Goal: Information Seeking & Learning: Learn about a topic

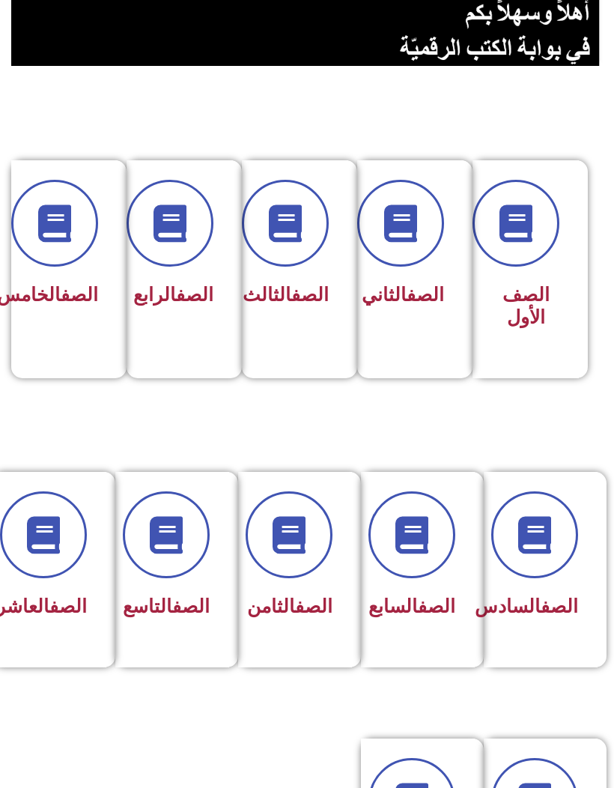
scroll to position [245, 0]
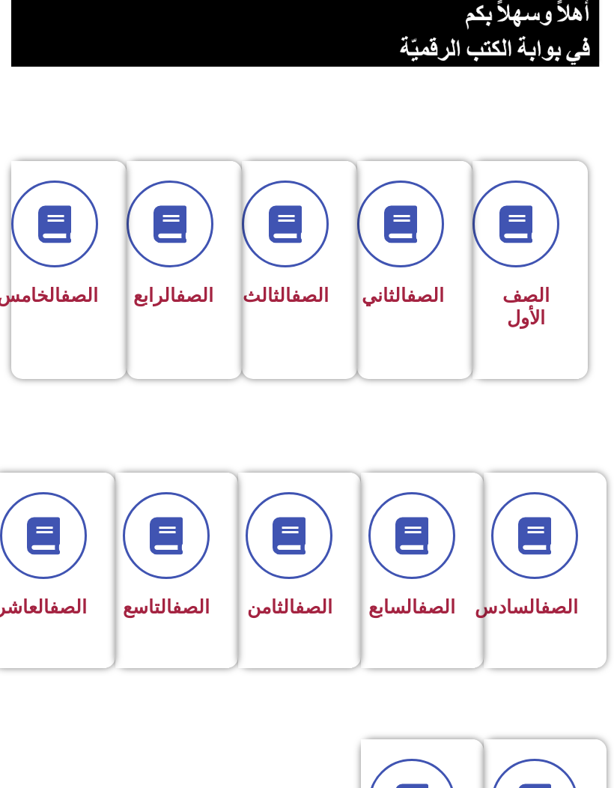
click at [52, 266] on span at bounding box center [54, 224] width 87 height 87
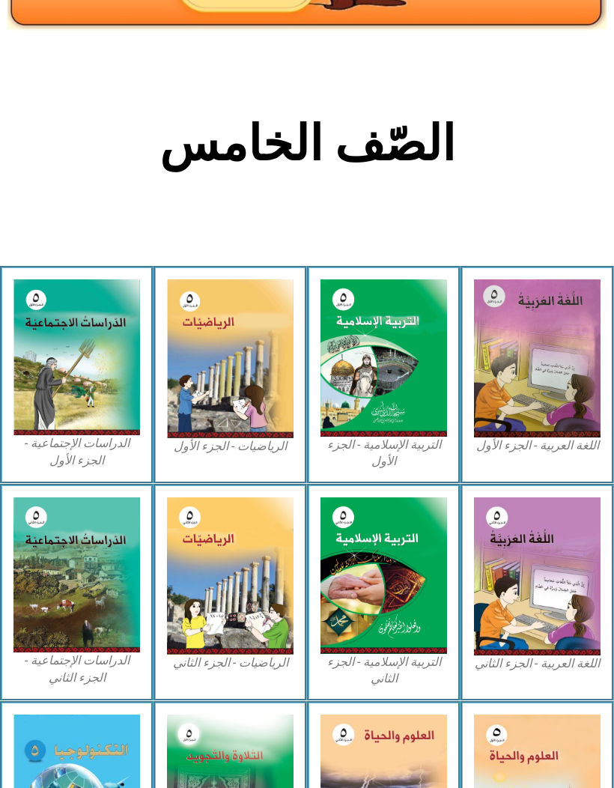
scroll to position [215, 0]
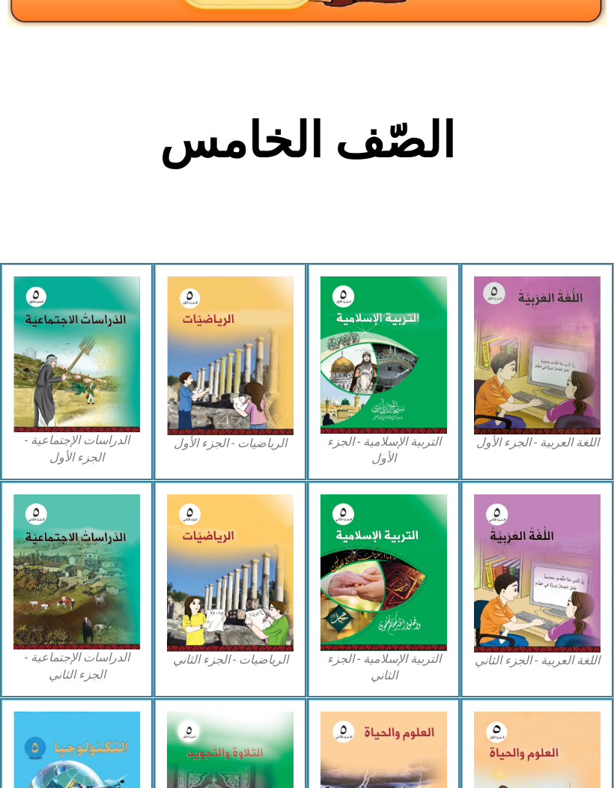
click at [559, 366] on img at bounding box center [537, 355] width 127 height 158
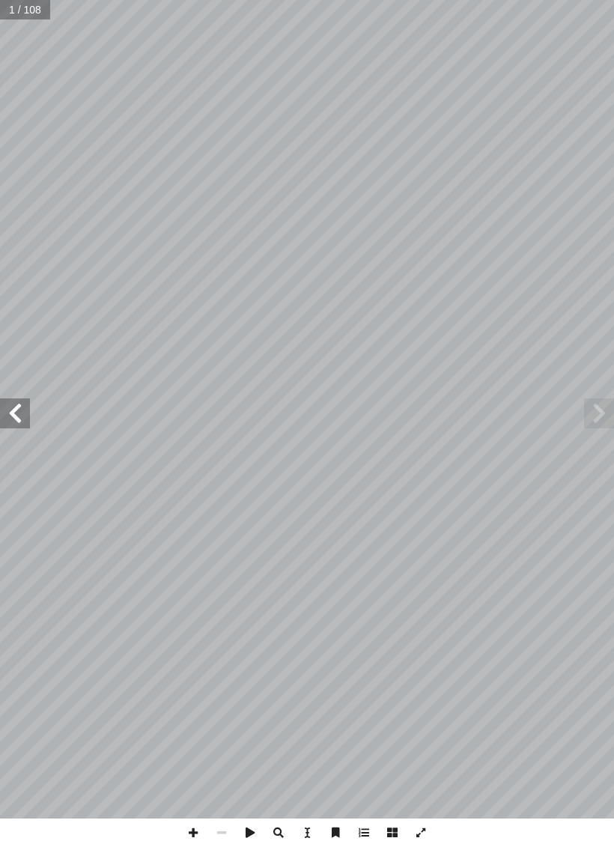
click at [7, 426] on span at bounding box center [15, 414] width 30 height 30
click at [28, 427] on span at bounding box center [15, 414] width 30 height 30
click at [20, 410] on span at bounding box center [15, 414] width 30 height 30
click at [16, 399] on span at bounding box center [15, 414] width 30 height 30
click at [16, 409] on span at bounding box center [15, 414] width 30 height 30
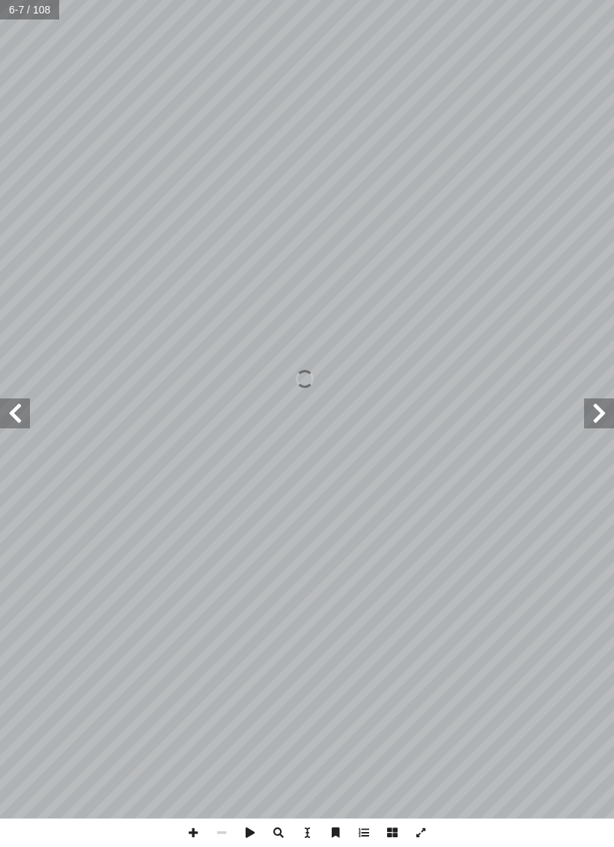
click at [15, 411] on span at bounding box center [15, 414] width 30 height 30
click at [22, 427] on span at bounding box center [15, 414] width 30 height 30
click at [10, 421] on span at bounding box center [15, 414] width 30 height 30
click at [12, 417] on span at bounding box center [15, 414] width 30 height 30
click at [9, 417] on span at bounding box center [15, 414] width 30 height 30
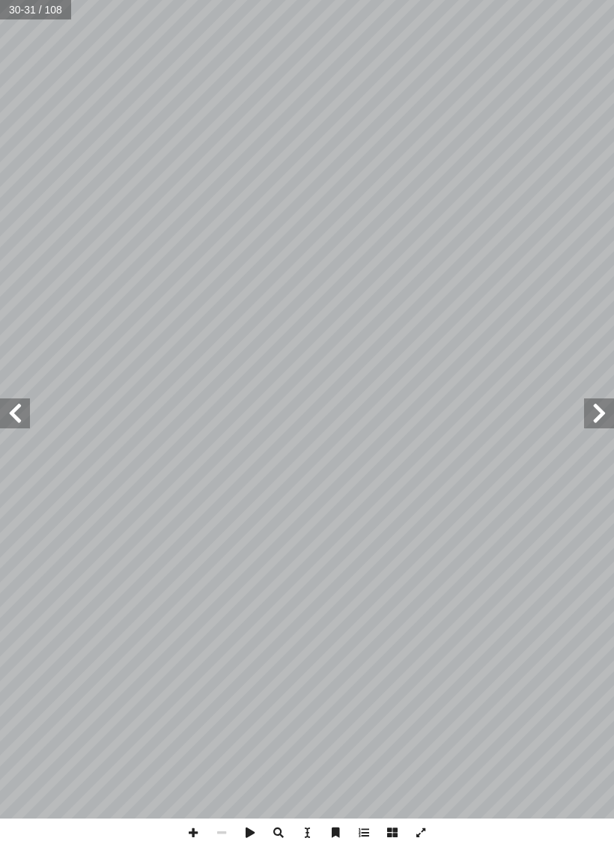
click at [597, 417] on span at bounding box center [599, 414] width 30 height 30
click at [594, 418] on span at bounding box center [599, 414] width 30 height 30
click at [17, 416] on span at bounding box center [15, 414] width 30 height 30
click at [16, 414] on span at bounding box center [15, 414] width 30 height 30
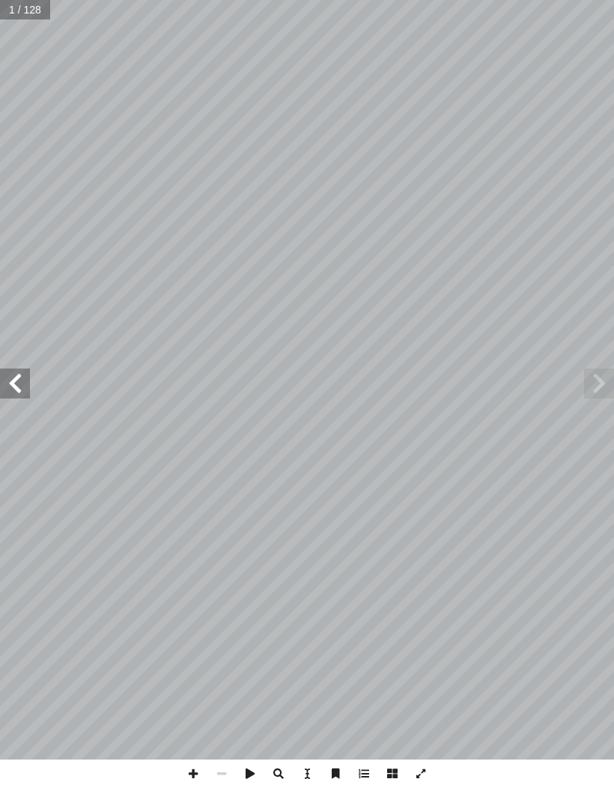
click at [28, 394] on span at bounding box center [15, 384] width 30 height 30
click at [19, 378] on span at bounding box center [15, 384] width 30 height 30
click at [20, 372] on span at bounding box center [15, 384] width 30 height 30
click at [22, 387] on span at bounding box center [15, 384] width 30 height 30
click at [27, 372] on span at bounding box center [15, 384] width 30 height 30
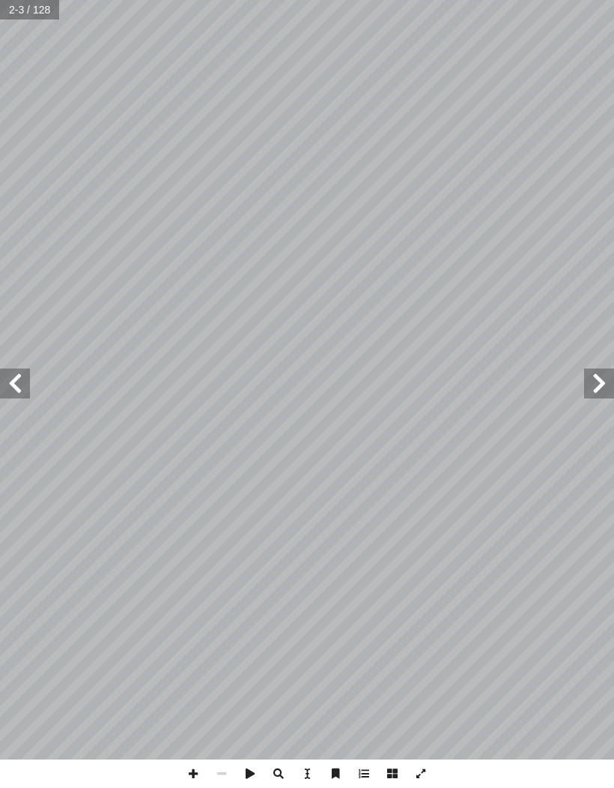
click at [28, 384] on span at bounding box center [15, 384] width 30 height 30
click at [21, 386] on span at bounding box center [15, 384] width 30 height 30
click at [22, 375] on span at bounding box center [15, 384] width 30 height 30
click at [19, 384] on span at bounding box center [15, 384] width 30 height 30
click at [21, 381] on span at bounding box center [15, 384] width 30 height 30
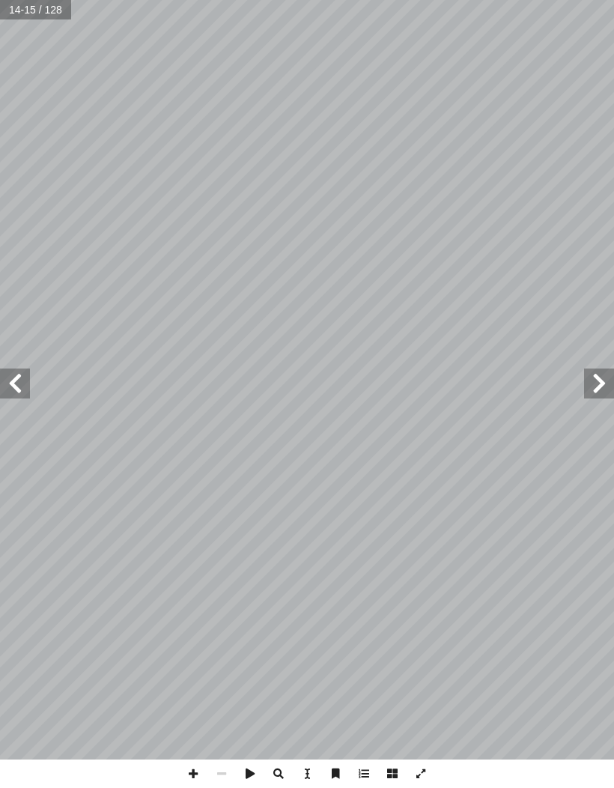
click at [24, 394] on span at bounding box center [15, 384] width 30 height 30
click at [13, 397] on span at bounding box center [15, 384] width 30 height 30
click at [19, 378] on span at bounding box center [15, 384] width 30 height 30
click at [25, 390] on span at bounding box center [15, 384] width 30 height 30
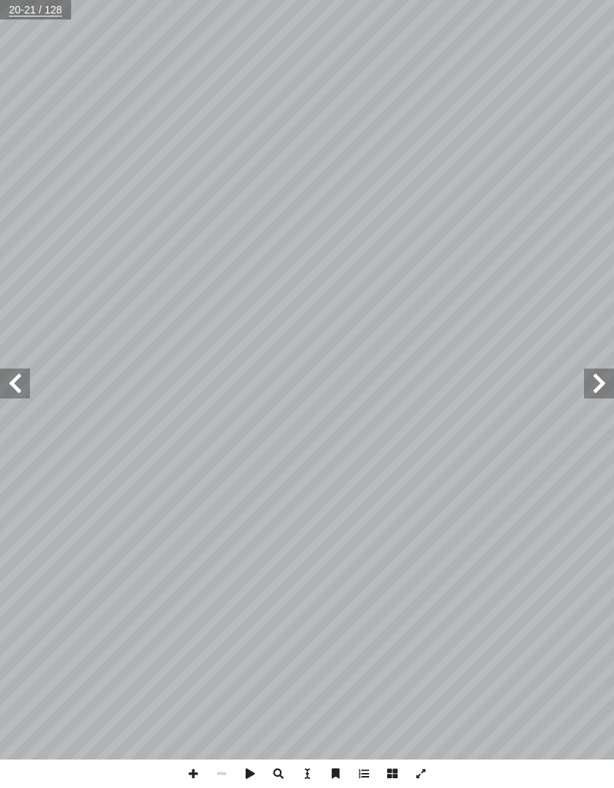
click at [25, 385] on span at bounding box center [15, 384] width 30 height 30
click at [25, 389] on span at bounding box center [15, 384] width 30 height 30
click at [25, 380] on span at bounding box center [15, 384] width 30 height 30
click at [22, 380] on span at bounding box center [15, 384] width 30 height 30
click at [598, 384] on span at bounding box center [599, 384] width 30 height 30
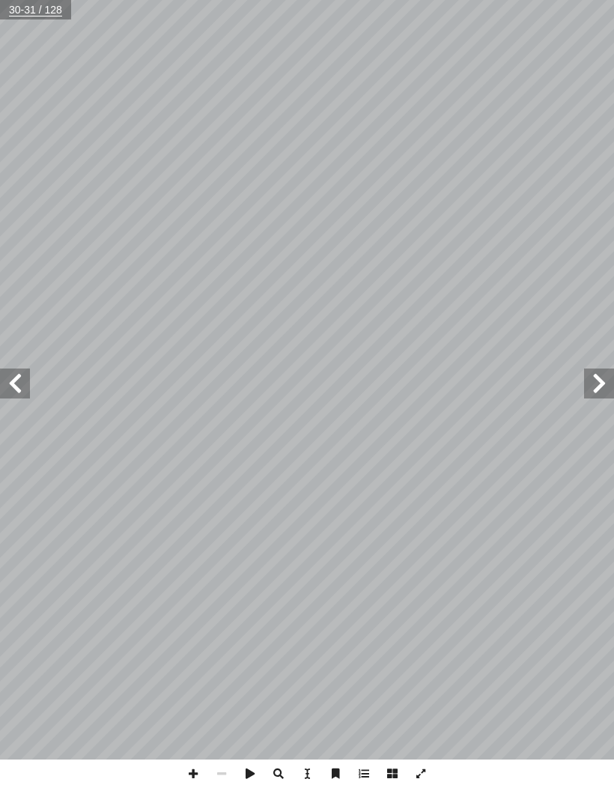
click at [22, 388] on span at bounding box center [15, 384] width 30 height 30
click at [7, 390] on span at bounding box center [15, 384] width 30 height 30
click at [12, 372] on span at bounding box center [15, 384] width 30 height 30
click at [599, 390] on span at bounding box center [599, 384] width 30 height 30
click at [596, 385] on span at bounding box center [599, 384] width 30 height 30
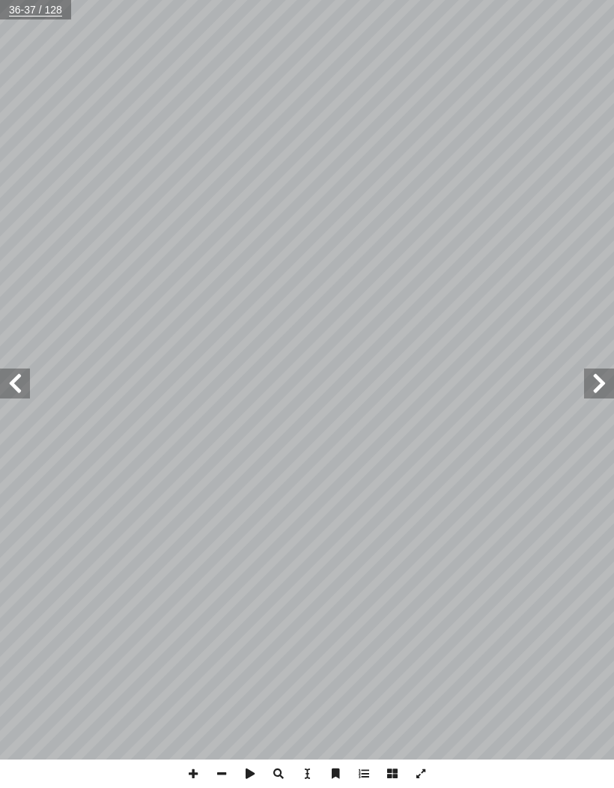
click at [597, 384] on span at bounding box center [599, 384] width 30 height 30
click at [606, 377] on span at bounding box center [599, 384] width 30 height 30
click at [605, 370] on span at bounding box center [599, 384] width 30 height 30
click at [18, 397] on span at bounding box center [15, 384] width 30 height 30
click at [25, 369] on span at bounding box center [15, 384] width 30 height 30
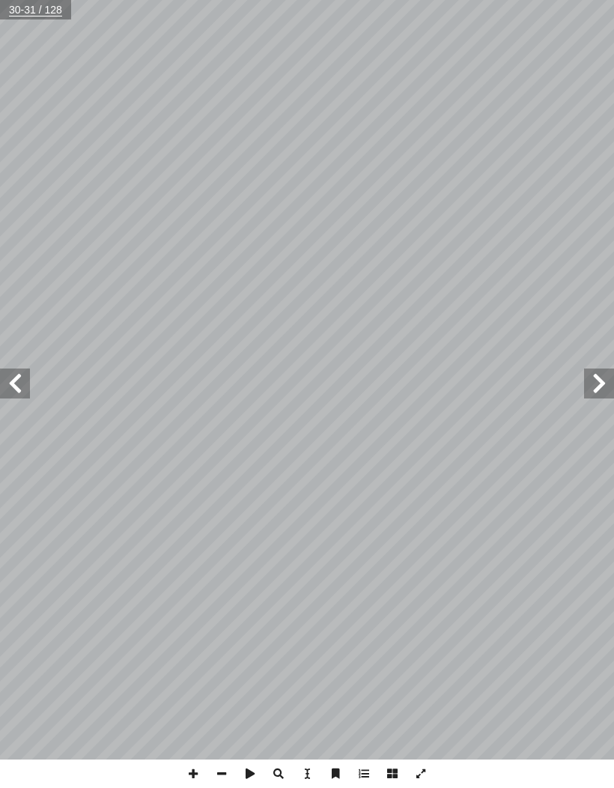
click at [25, 378] on span at bounding box center [15, 384] width 30 height 30
